Goal: Information Seeking & Learning: Learn about a topic

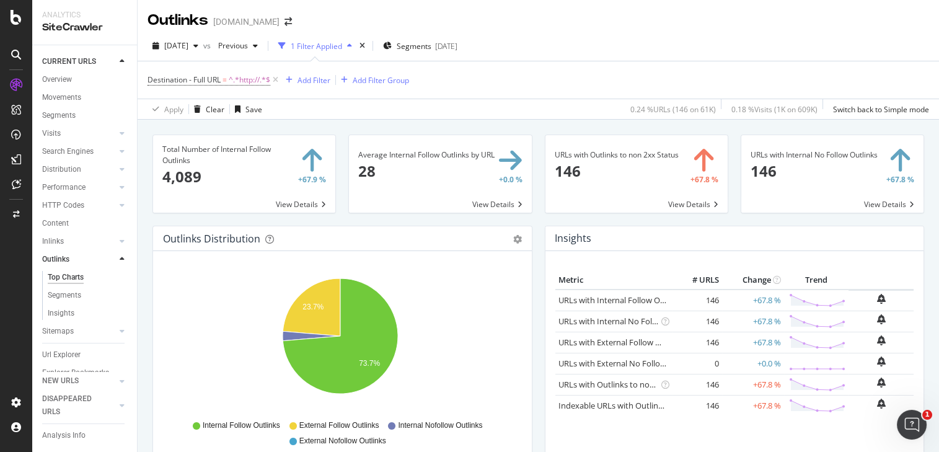
click at [185, 178] on span at bounding box center [244, 173] width 182 height 77
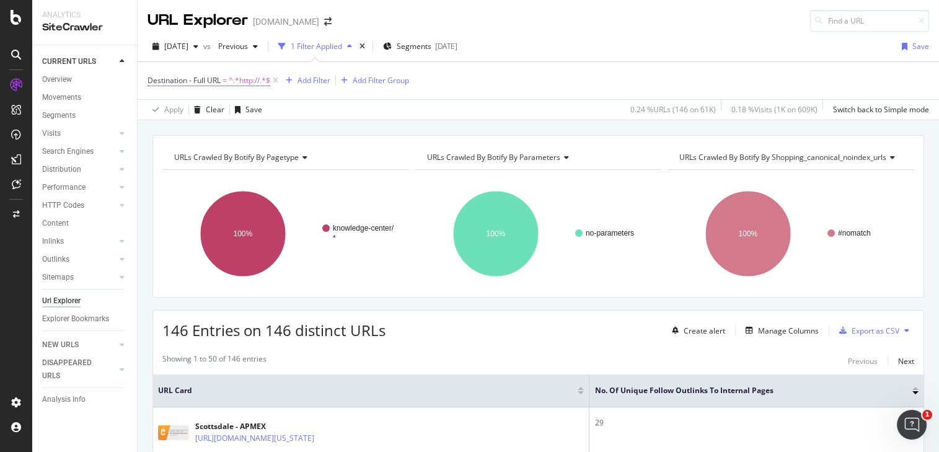
scroll to position [225, 0]
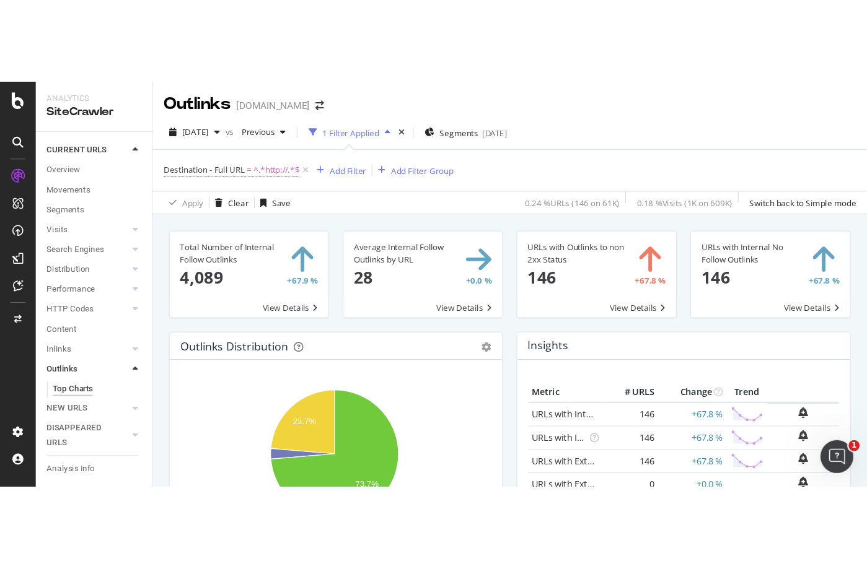
scroll to position [22, 0]
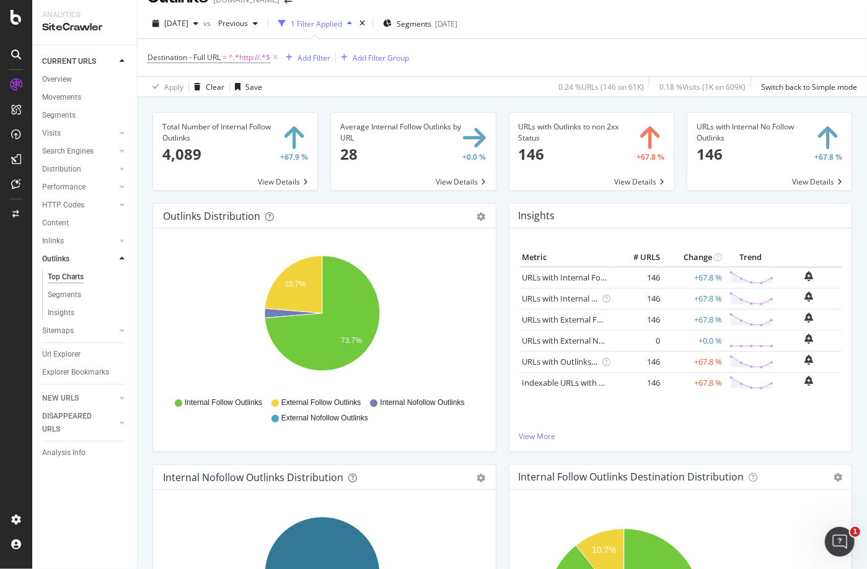
click at [142, 315] on div "Total Number of Internal Follow Outlinks 4,089 +67.9 % View Details Average Int…" at bounding box center [502, 381] width 729 height 569
click at [66, 356] on div "Url Explorer" at bounding box center [61, 354] width 38 height 13
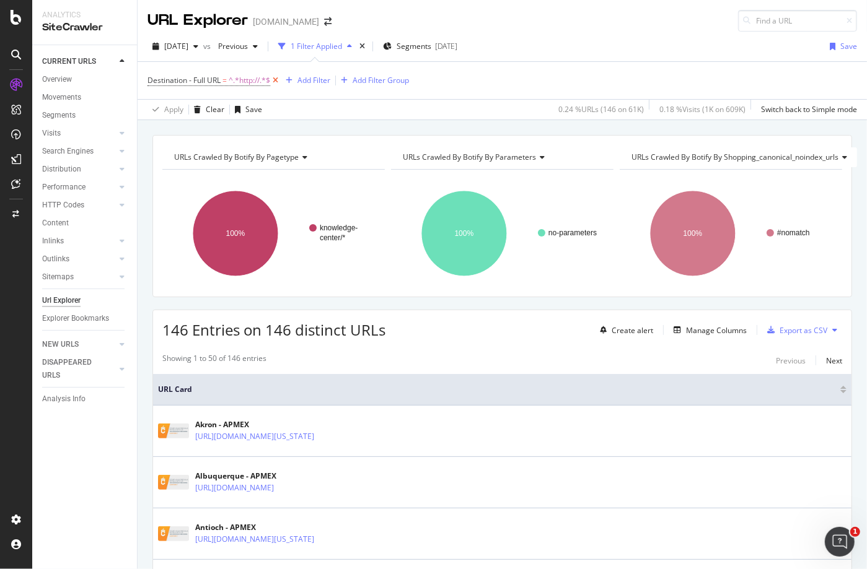
click at [277, 81] on icon at bounding box center [275, 80] width 11 height 12
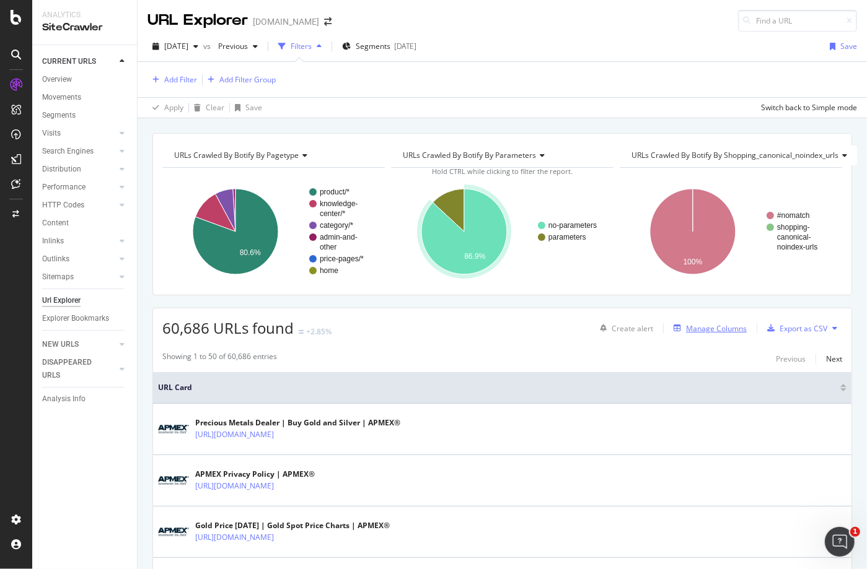
click at [712, 325] on div "Manage Columns" at bounding box center [716, 328] width 61 height 11
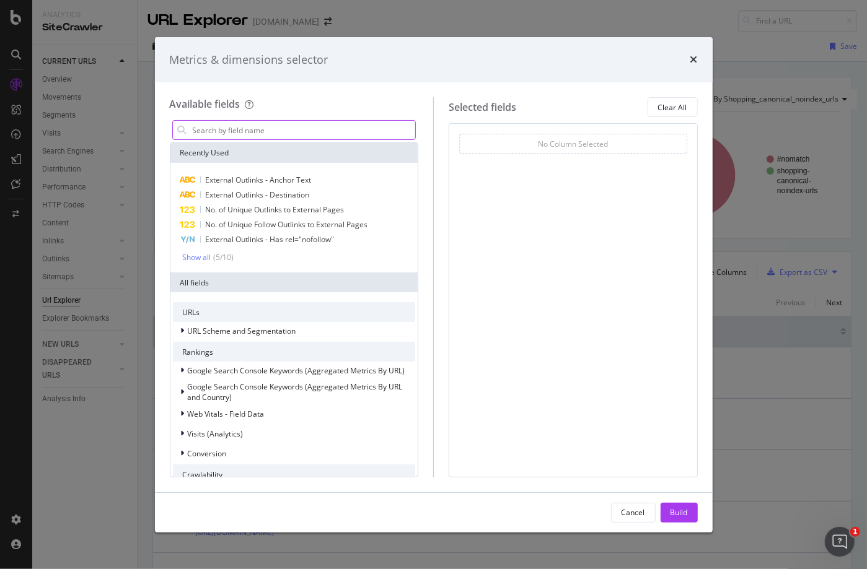
click at [269, 132] on input "modal" at bounding box center [303, 130] width 224 height 19
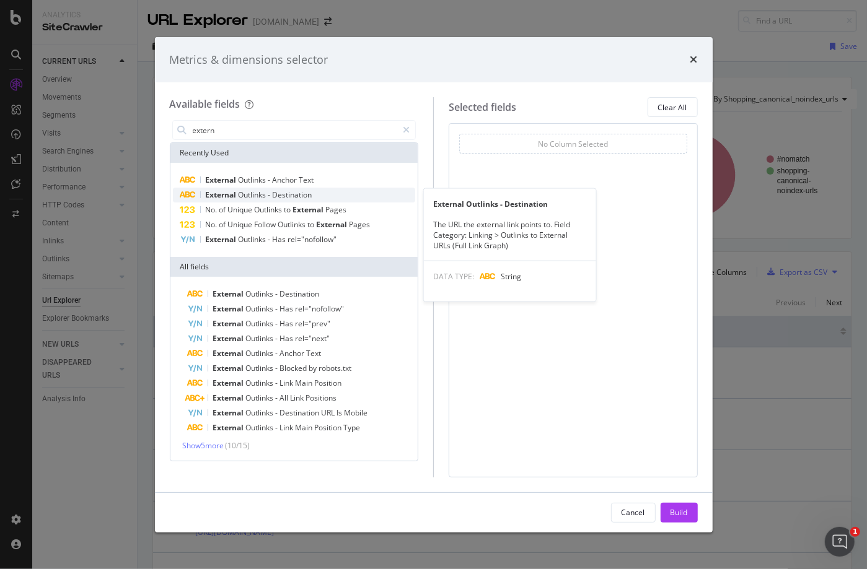
type input "extern"
click at [268, 193] on span "Outlinks" at bounding box center [254, 195] width 30 height 11
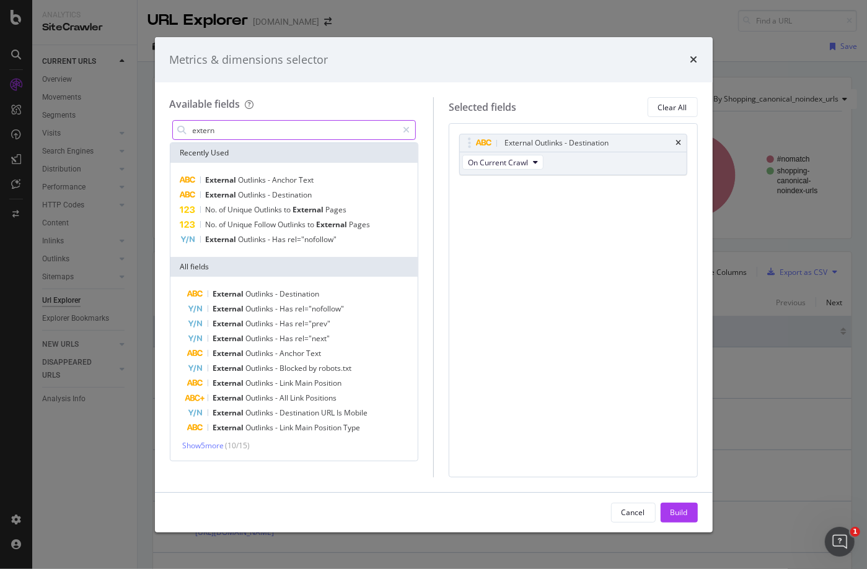
click at [276, 133] on input "extern" at bounding box center [294, 130] width 206 height 19
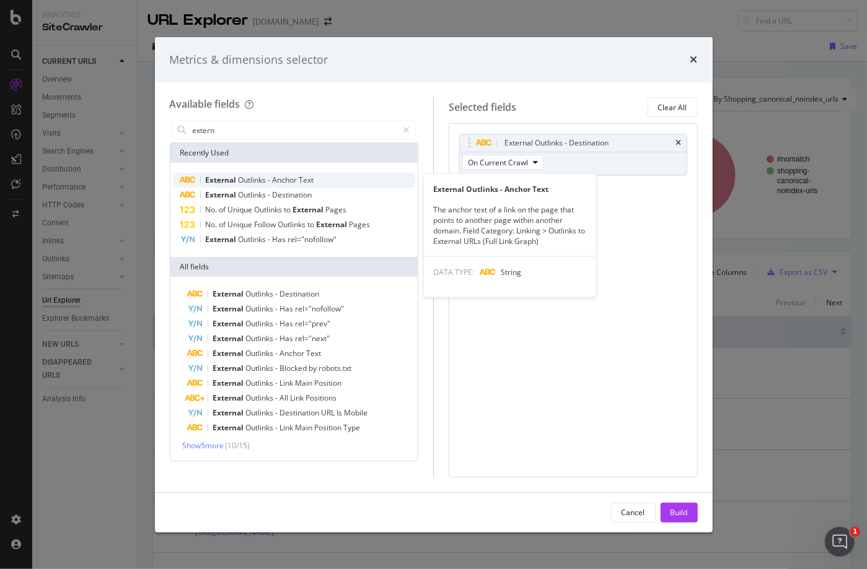
click at [310, 181] on span "Text" at bounding box center [306, 180] width 15 height 11
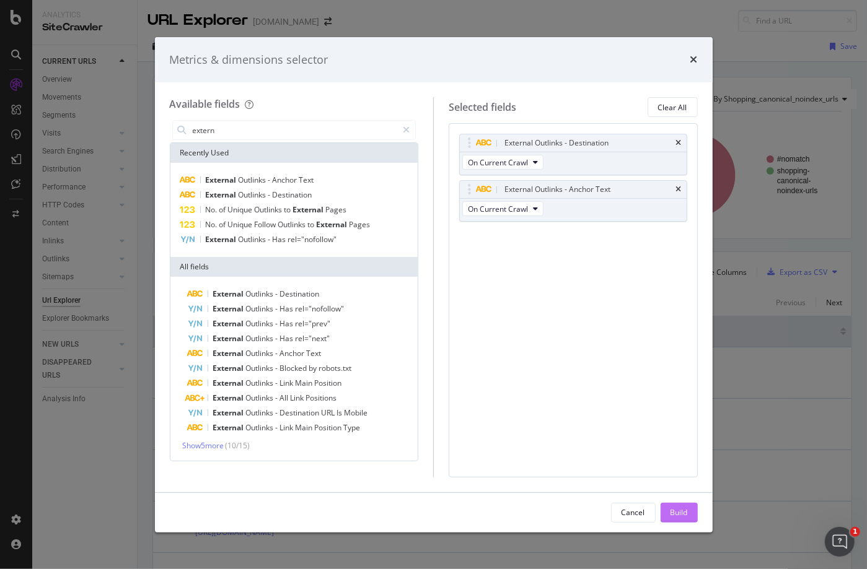
click at [667, 451] on button "Build" at bounding box center [679, 513] width 37 height 20
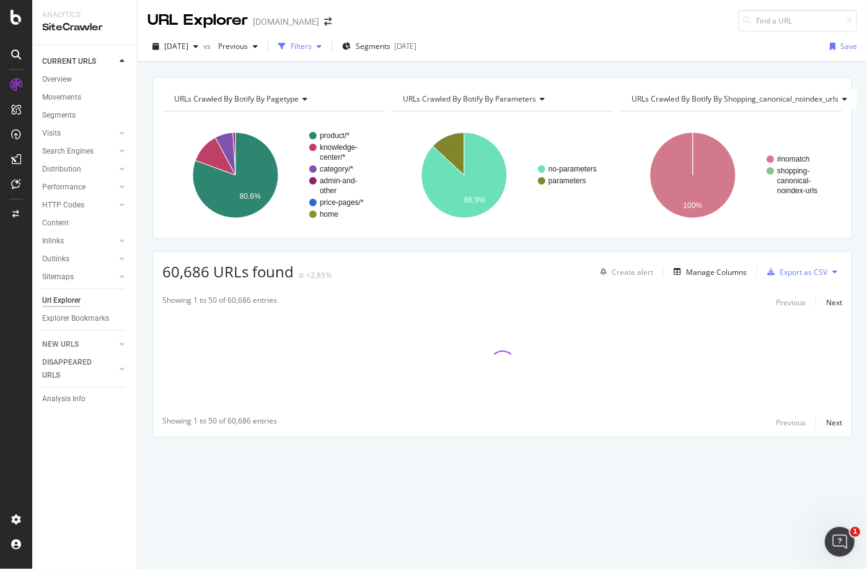
click at [312, 47] on div "Filters" at bounding box center [301, 46] width 21 height 11
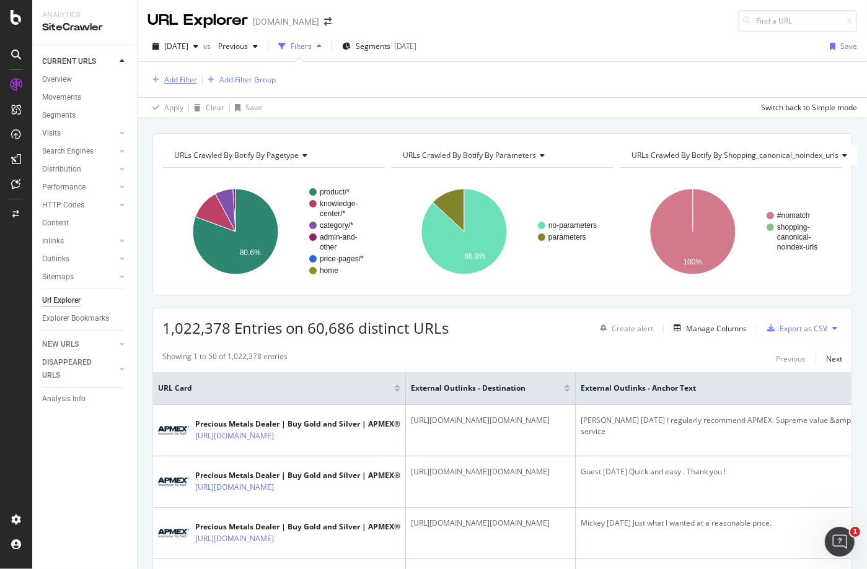
click at [178, 77] on div "Add Filter" at bounding box center [180, 79] width 33 height 11
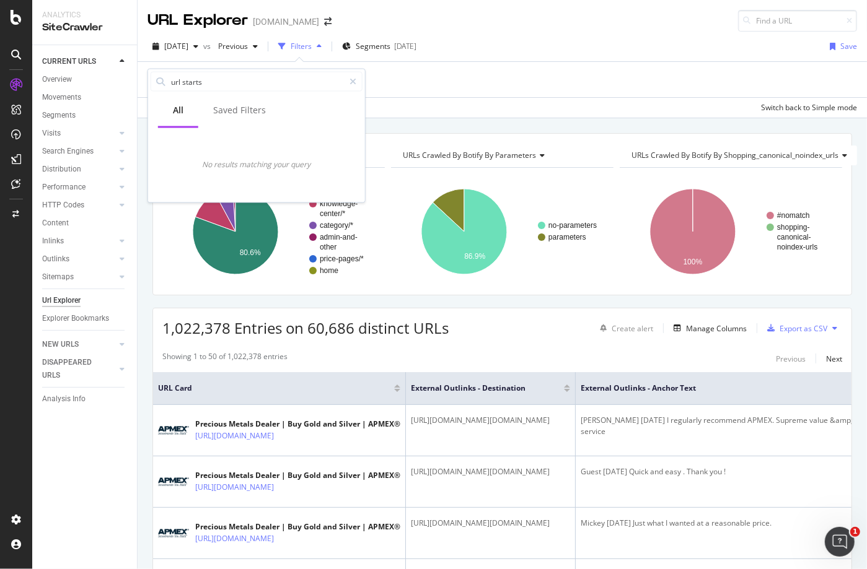
type input "url starts"
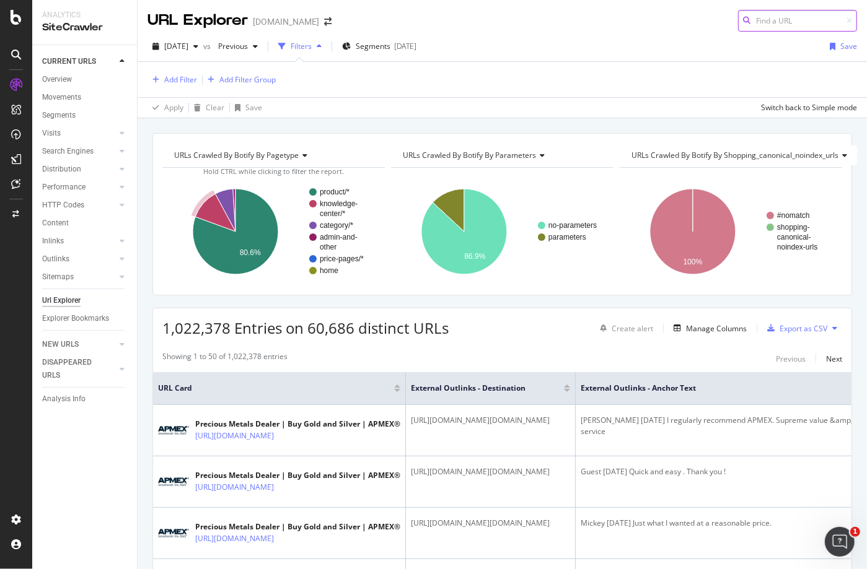
click at [749, 17] on input at bounding box center [797, 21] width 119 height 22
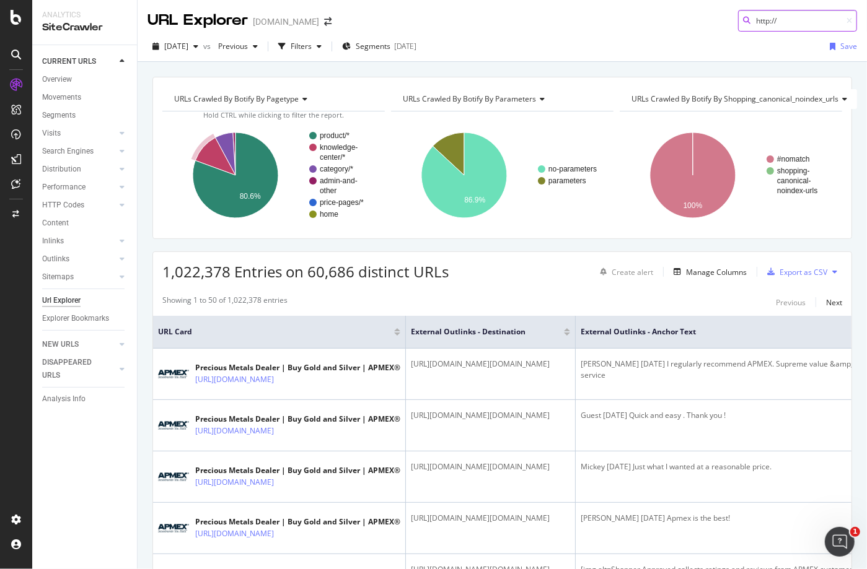
type input "http://"
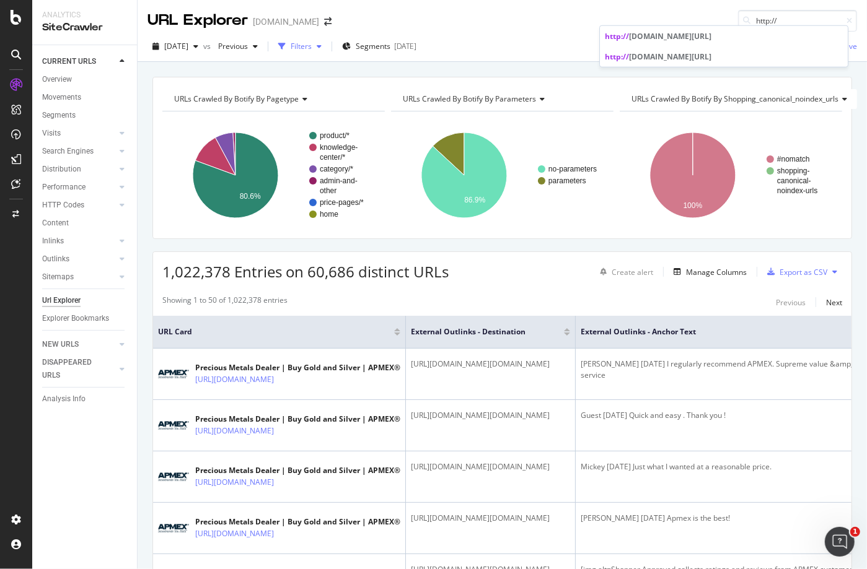
click at [312, 47] on div "Filters" at bounding box center [301, 46] width 21 height 11
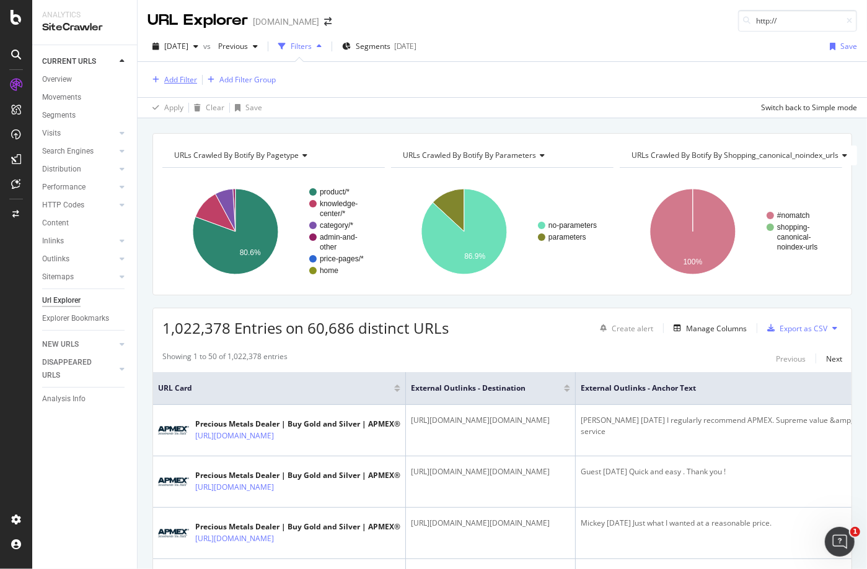
click at [178, 77] on div "Add Filter" at bounding box center [180, 79] width 33 height 11
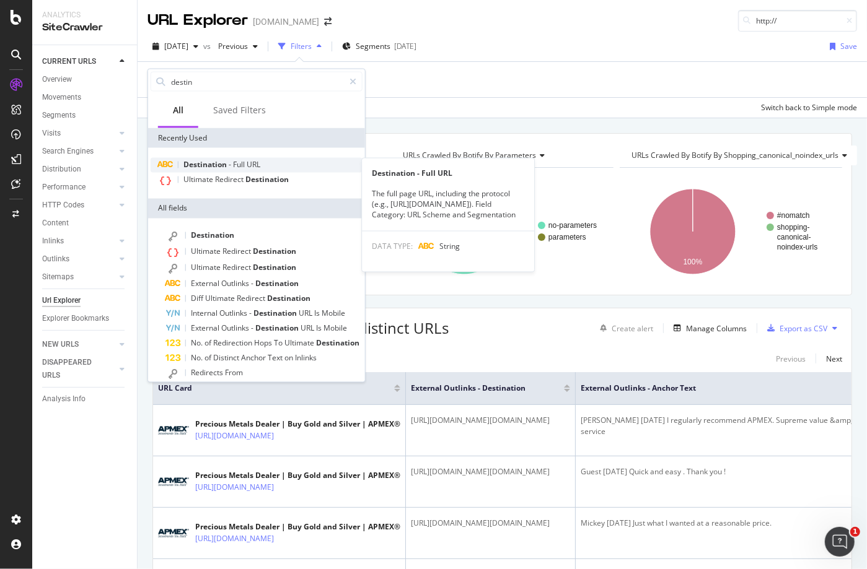
type input "destin"
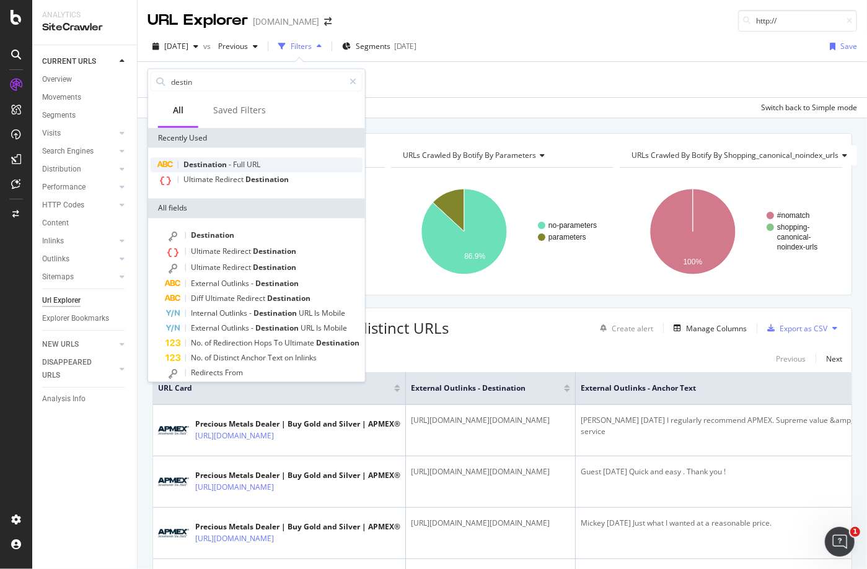
click at [227, 167] on span "Destination" at bounding box center [205, 165] width 45 height 11
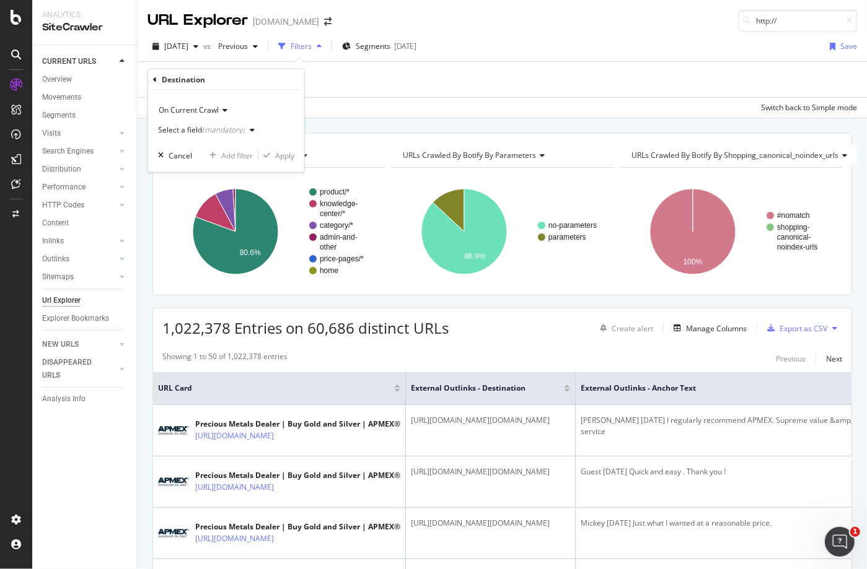
click at [200, 132] on div "Select a field (mandatory)" at bounding box center [201, 129] width 87 height 7
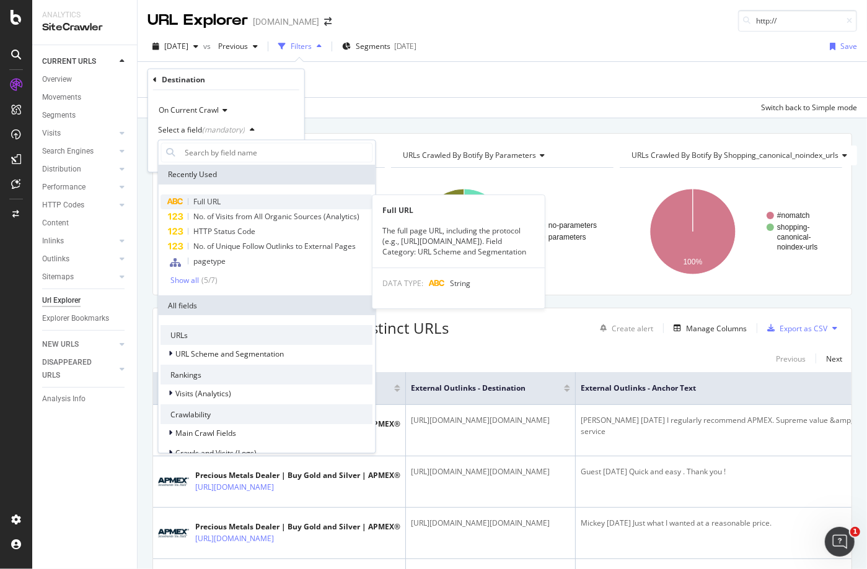
click at [233, 198] on div "Full URL" at bounding box center [267, 202] width 212 height 15
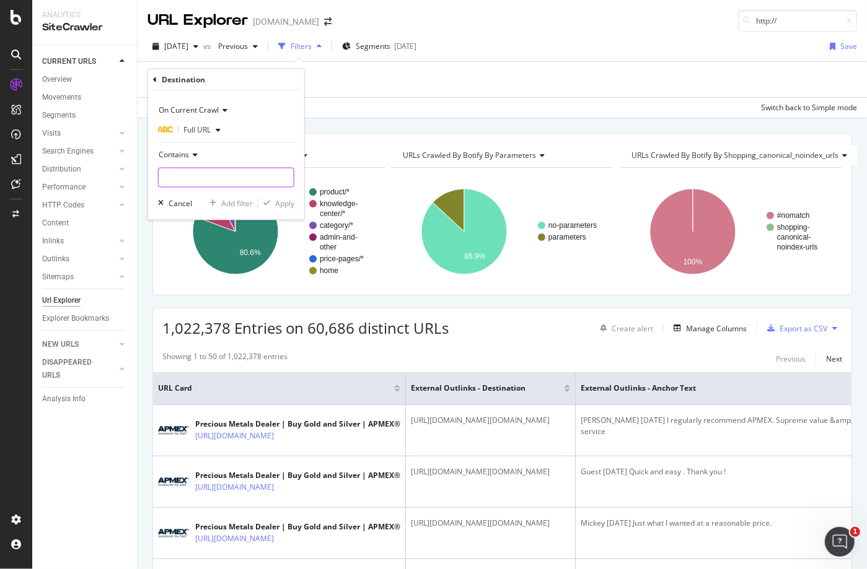
click at [211, 177] on input "text" at bounding box center [226, 178] width 135 height 20
type input "https://"
click at [287, 205] on div "Apply" at bounding box center [284, 203] width 19 height 11
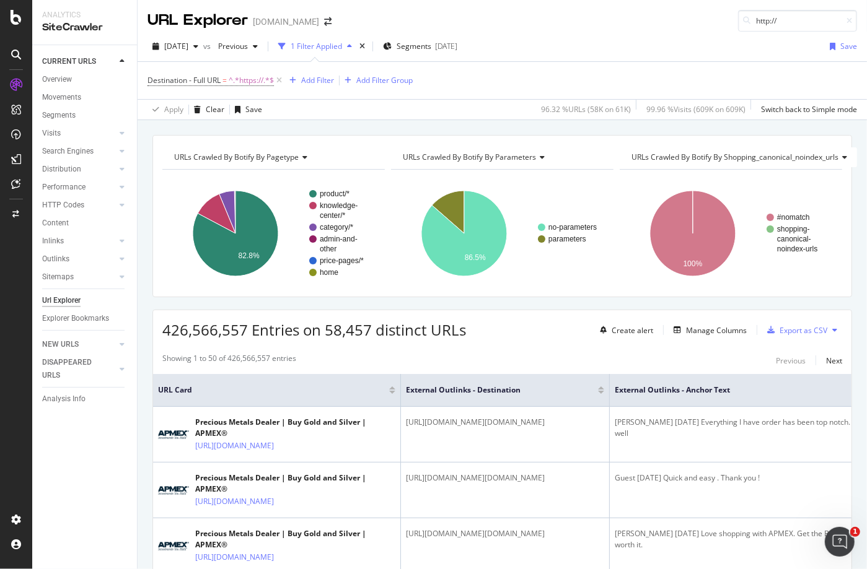
click at [534, 328] on div "426,566,557 Entries on 58,457 distinct URLs Create alert Manage Columns Export …" at bounding box center [502, 325] width 698 height 30
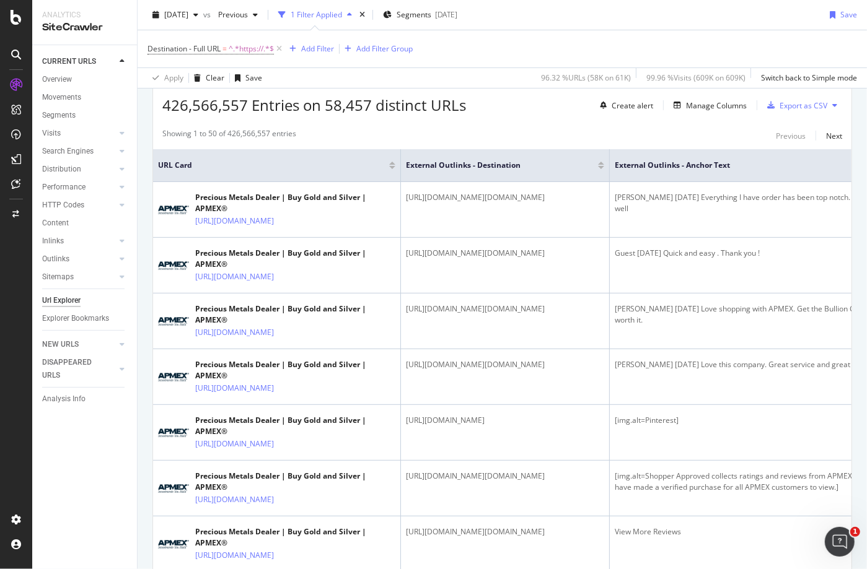
scroll to position [451, 0]
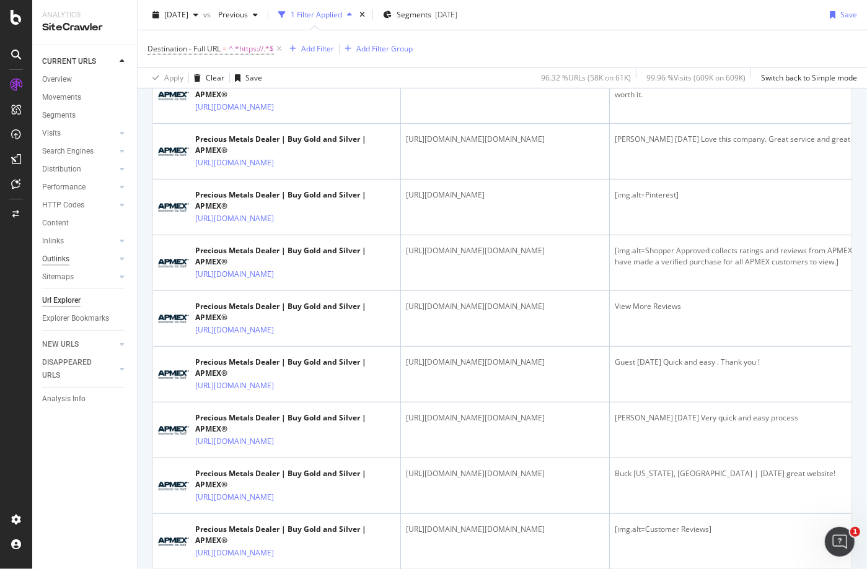
click at [58, 261] on div "Outlinks" at bounding box center [55, 259] width 27 height 13
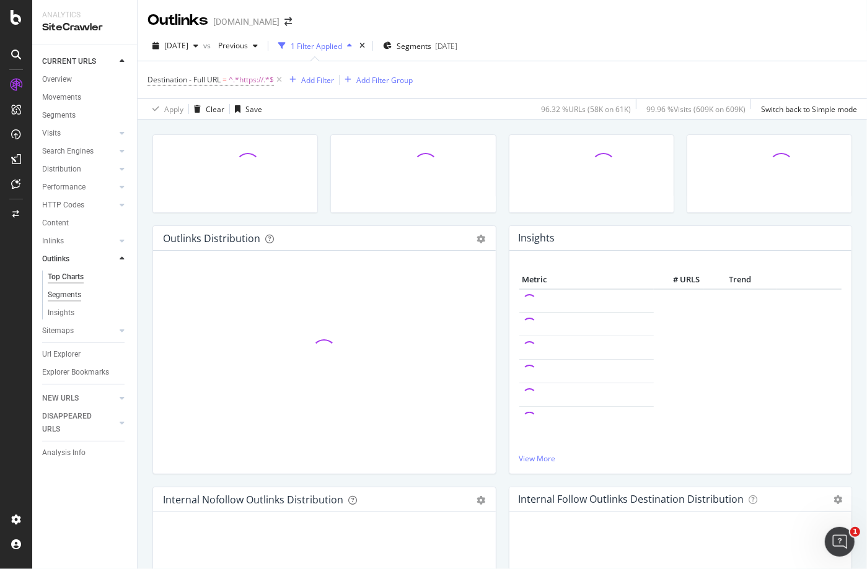
click at [64, 295] on div "Segments" at bounding box center [64, 295] width 33 height 13
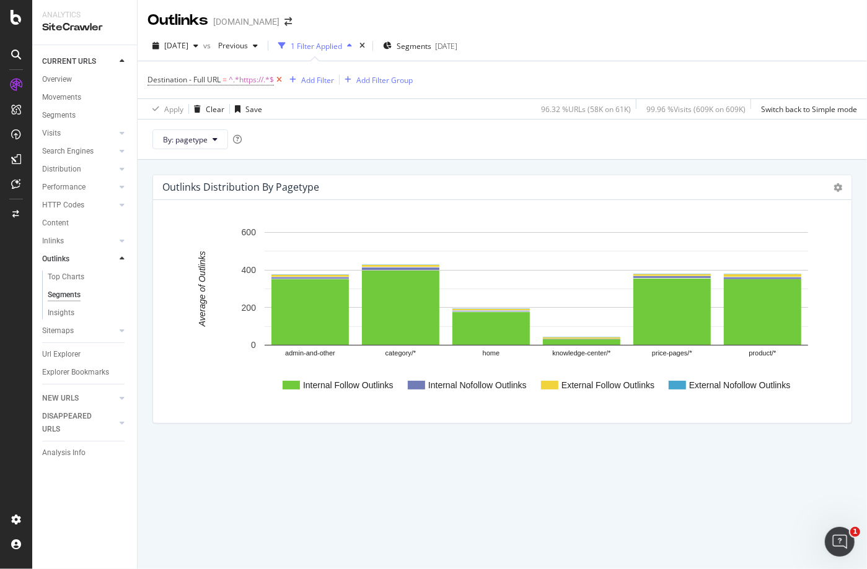
click at [283, 79] on icon at bounding box center [279, 80] width 11 height 12
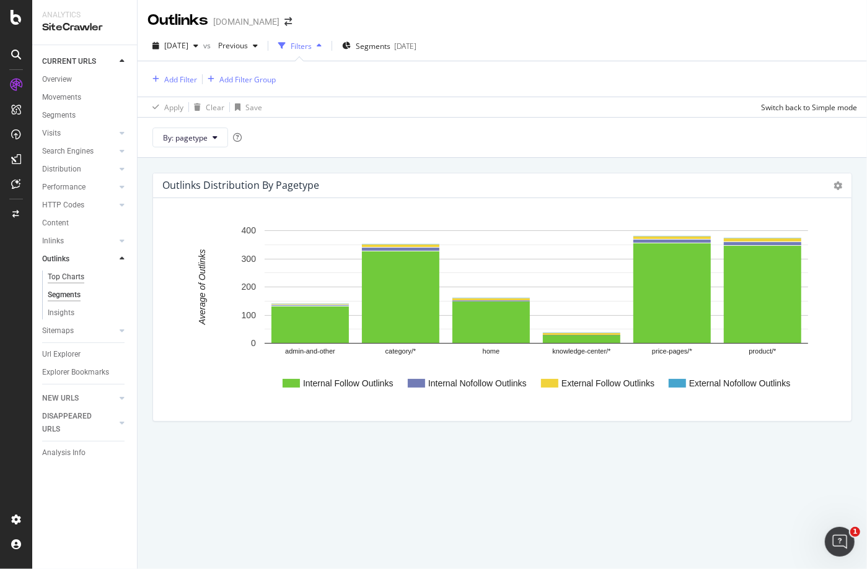
click at [63, 281] on div "Top Charts" at bounding box center [66, 277] width 37 height 13
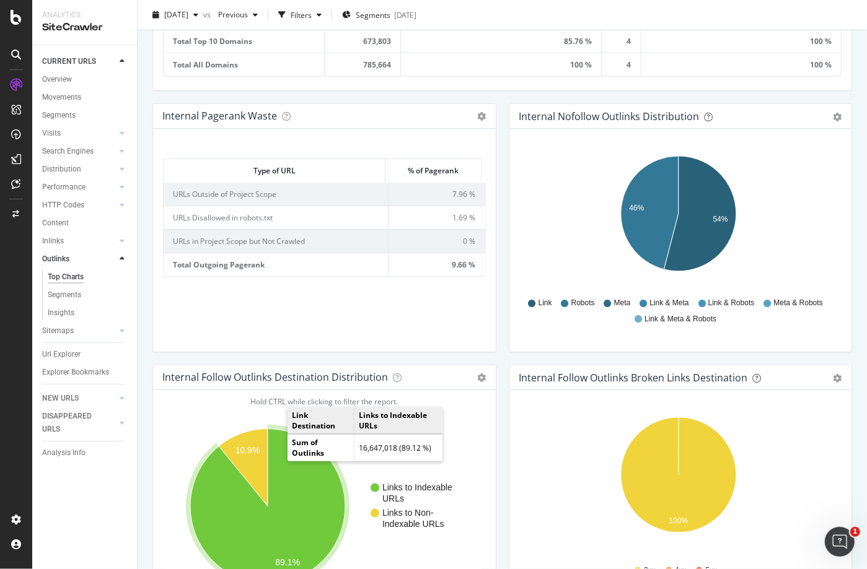
scroll to position [884, 0]
